Goal: Information Seeking & Learning: Understand process/instructions

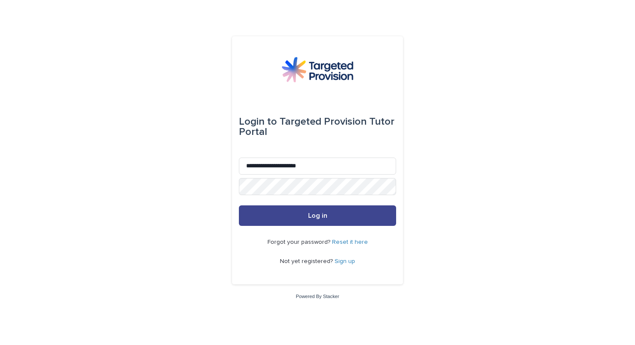
click at [306, 214] on button "Log in" at bounding box center [317, 216] width 157 height 21
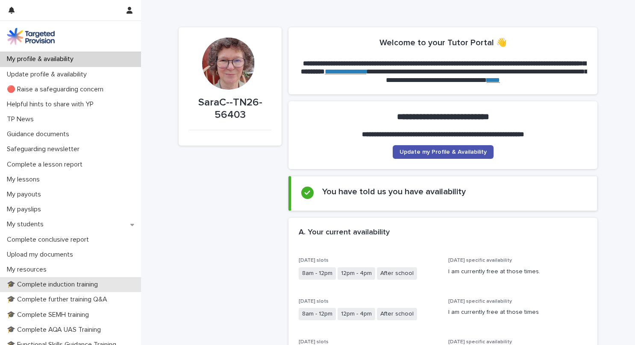
click at [48, 284] on p "🎓 Complete induction training" at bounding box center [53, 285] width 101 height 8
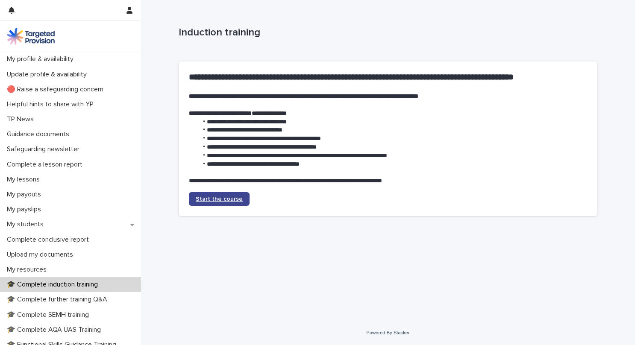
click at [206, 202] on span "Start the course" at bounding box center [219, 199] width 47 height 6
